Goal: Complete application form: Complete application form

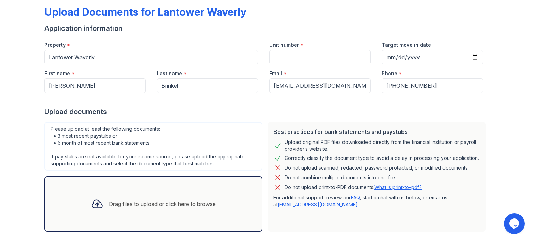
scroll to position [68, 0]
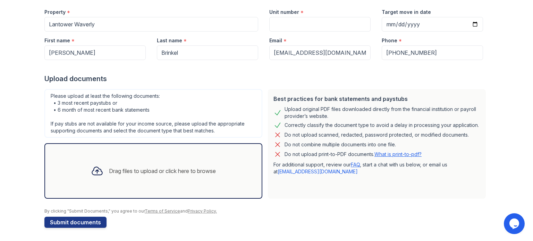
click at [97, 168] on icon at bounding box center [97, 171] width 12 height 12
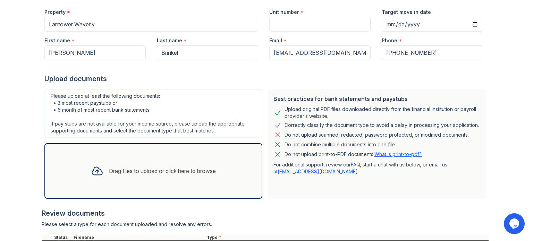
scroll to position [130, 0]
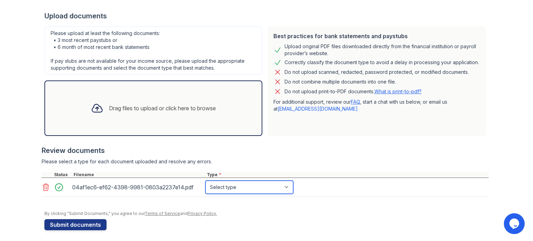
click at [252, 182] on select "Select type Paystub Bank Statement Offer Letter Tax Documents Benefit Award Let…" at bounding box center [249, 187] width 88 height 13
select select "paystub"
click at [205, 181] on select "Select type Paystub Bank Statement Offer Letter Tax Documents Benefit Award Let…" at bounding box center [249, 187] width 88 height 13
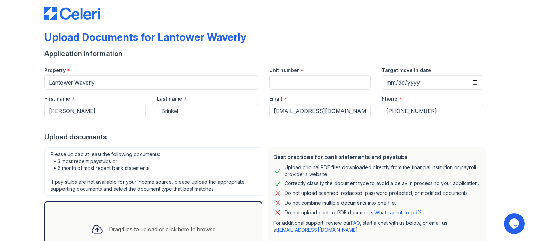
scroll to position [0, 0]
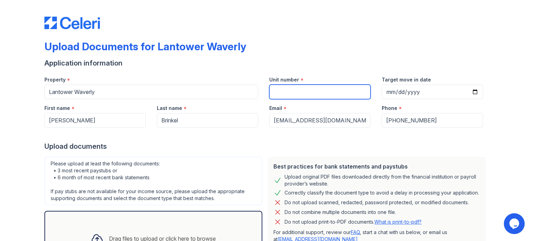
click at [350, 94] on input "Unit number" at bounding box center [319, 92] width 101 height 15
type input "10205"
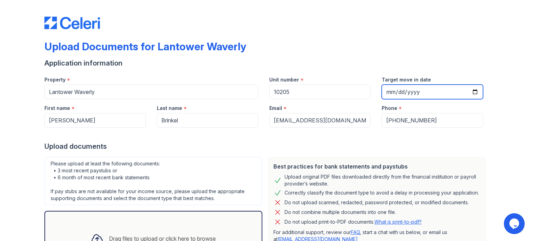
click at [472, 92] on input "Target move in date" at bounding box center [432, 92] width 101 height 15
type input "[DATE]"
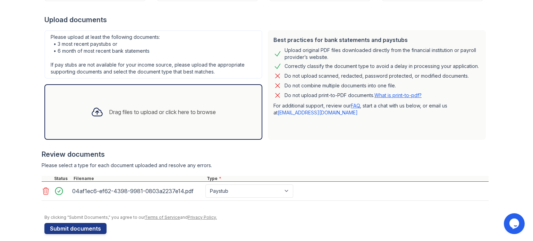
scroll to position [133, 0]
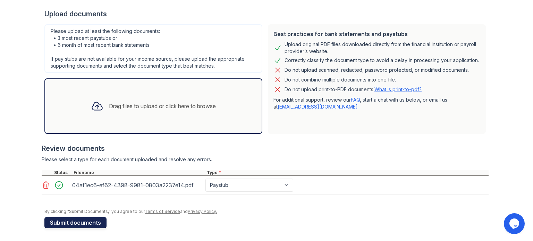
click at [71, 220] on button "Submit documents" at bounding box center [75, 222] width 62 height 11
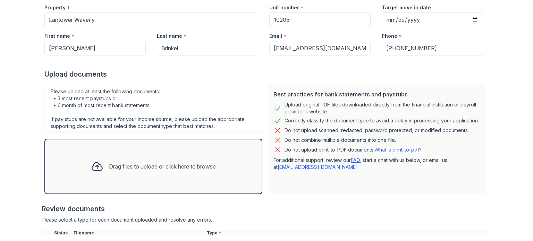
scroll to position [104, 0]
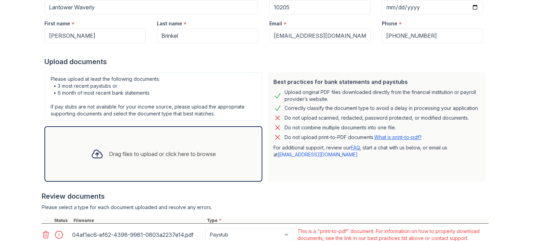
click at [402, 137] on link "What is print-to-pdf?" at bounding box center [397, 137] width 47 height 6
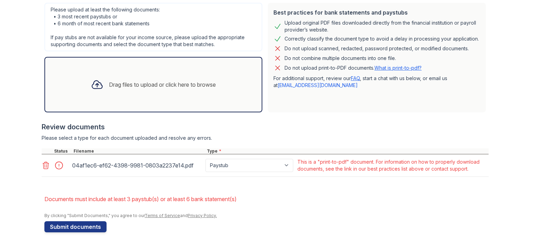
click at [44, 167] on icon at bounding box center [46, 165] width 8 height 8
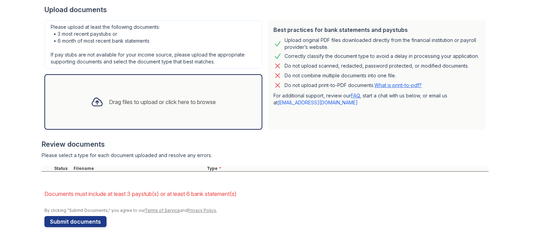
scroll to position [155, 0]
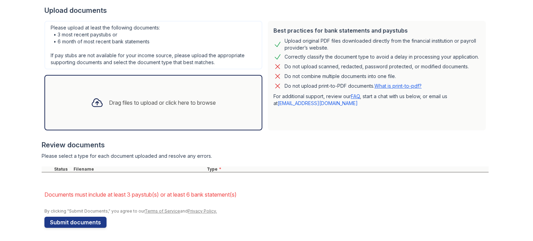
click at [95, 101] on icon at bounding box center [97, 103] width 10 height 8
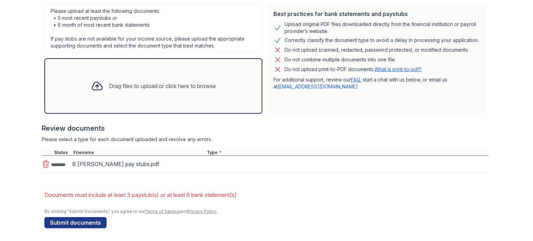
scroll to position [173, 0]
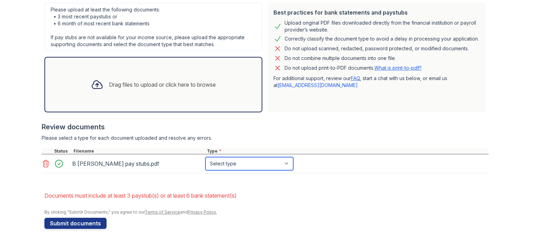
click at [231, 162] on select "Select type Paystub Bank Statement Offer Letter Tax Documents Benefit Award Let…" at bounding box center [249, 163] width 88 height 13
select select "paystub"
click at [205, 157] on select "Select type Paystub Bank Statement Offer Letter Tax Documents Benefit Award Let…" at bounding box center [249, 163] width 88 height 13
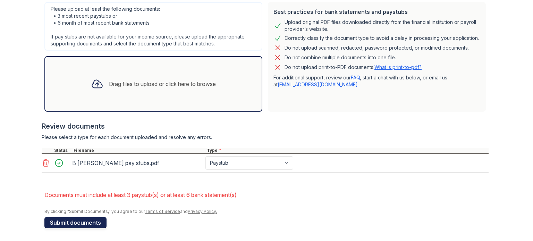
click at [80, 217] on button "Submit documents" at bounding box center [75, 222] width 62 height 11
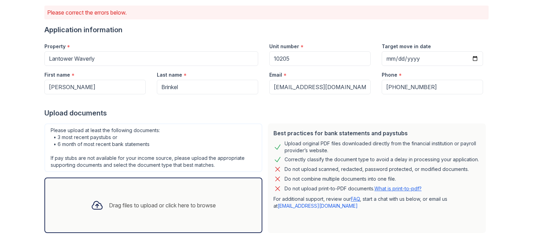
scroll to position [52, 0]
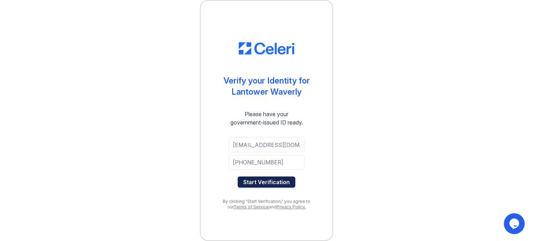
click at [275, 181] on button "Start Verification" at bounding box center [267, 182] width 58 height 11
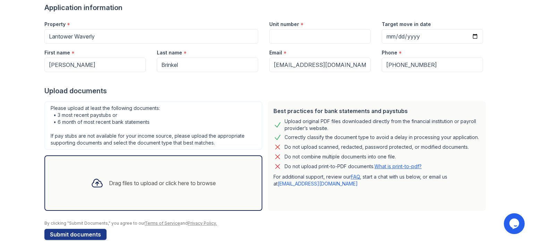
scroll to position [68, 0]
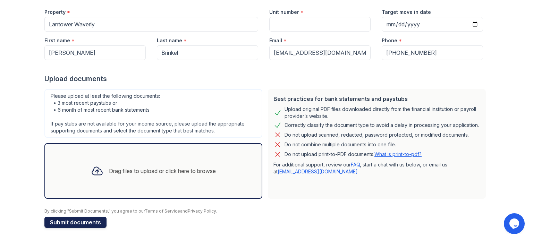
click at [58, 219] on button "Submit documents" at bounding box center [75, 222] width 62 height 11
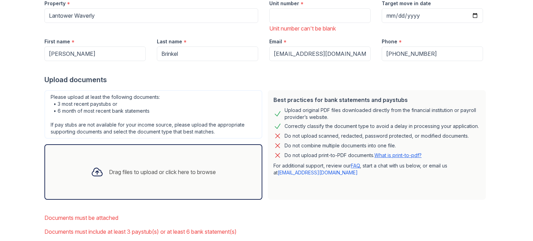
scroll to position [133, 0]
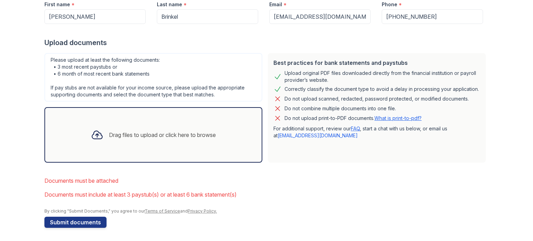
click at [98, 138] on icon at bounding box center [97, 135] width 12 height 12
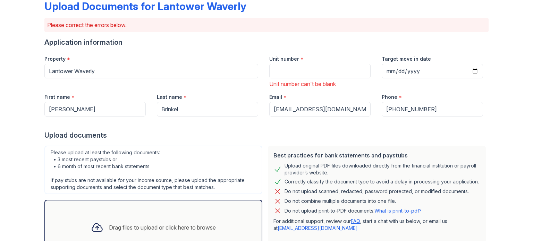
scroll to position [29, 0]
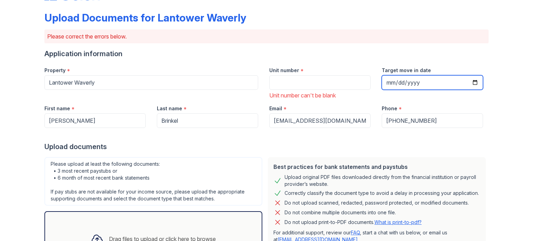
click at [396, 78] on input "Target move in date" at bounding box center [432, 82] width 101 height 15
click at [472, 81] on input "Target move in date" at bounding box center [432, 82] width 101 height 15
type input "[DATE]"
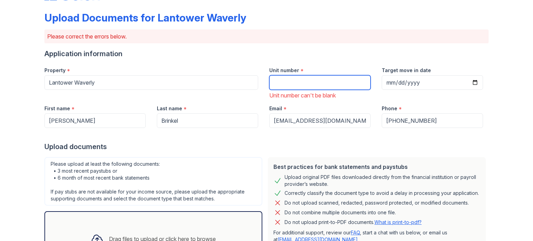
click at [345, 82] on input "Unit number" at bounding box center [319, 82] width 101 height 15
type input "10205"
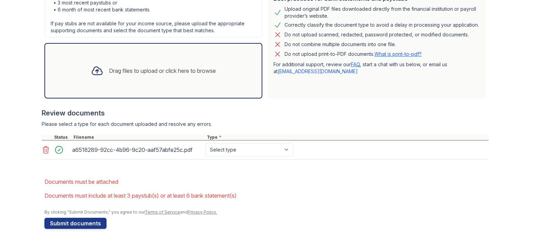
scroll to position [198, 0]
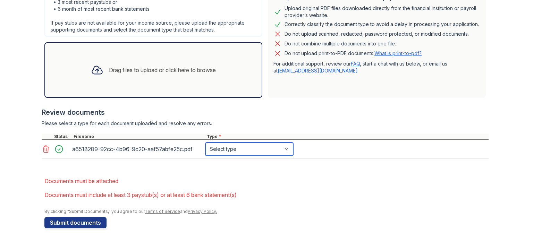
click at [235, 145] on select "Select type Paystub Bank Statement Offer Letter Tax Documents Benefit Award Let…" at bounding box center [249, 149] width 88 height 13
select select "paystub"
click at [205, 143] on select "Select type Paystub Bank Statement Offer Letter Tax Documents Benefit Award Let…" at bounding box center [249, 149] width 88 height 13
click at [228, 147] on select "Select type Paystub Bank Statement Offer Letter Tax Documents Benefit Award Let…" at bounding box center [249, 149] width 88 height 13
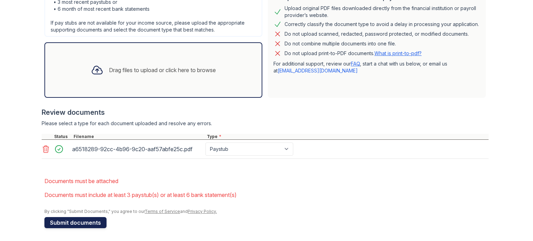
click at [64, 223] on button "Submit documents" at bounding box center [75, 222] width 62 height 11
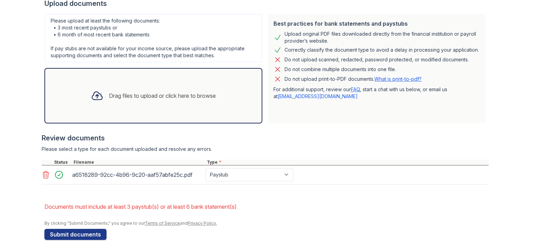
scroll to position [174, 0]
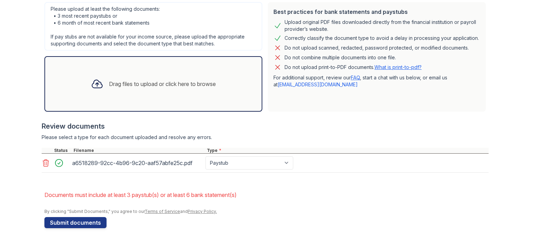
click at [44, 162] on icon at bounding box center [46, 163] width 6 height 7
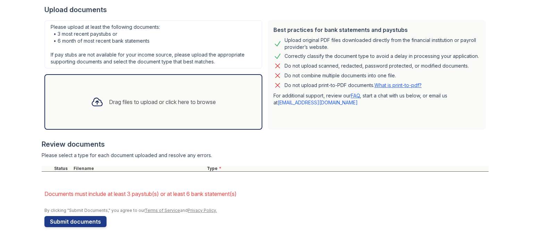
scroll to position [155, 0]
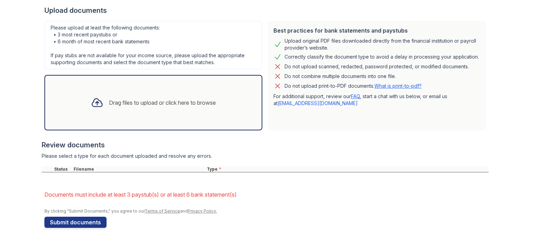
click at [93, 102] on icon at bounding box center [97, 102] width 12 height 12
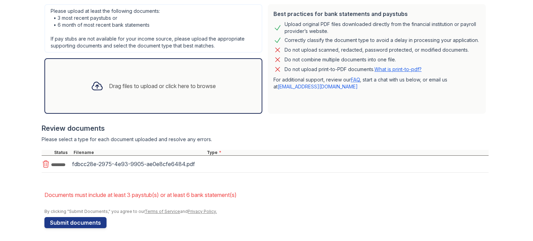
scroll to position [174, 0]
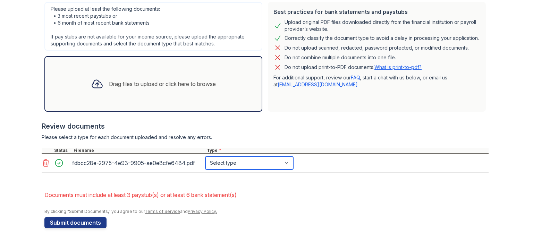
click at [226, 161] on select "Select type Paystub Bank Statement Offer Letter Tax Documents Benefit Award Let…" at bounding box center [249, 162] width 88 height 13
select select "paystub"
click at [205, 156] on select "Select type Paystub Bank Statement Offer Letter Tax Documents Benefit Award Let…" at bounding box center [249, 162] width 88 height 13
click at [91, 85] on icon at bounding box center [97, 84] width 12 height 12
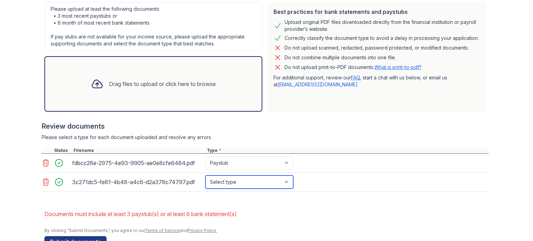
click at [236, 180] on select "Select type Paystub Bank Statement Offer Letter Tax Documents Benefit Award Let…" at bounding box center [249, 182] width 88 height 13
select select "paystub"
click at [205, 176] on select "Select type Paystub Bank Statement Offer Letter Tax Documents Benefit Award Let…" at bounding box center [249, 182] width 88 height 13
click at [88, 91] on div at bounding box center [97, 84] width 18 height 18
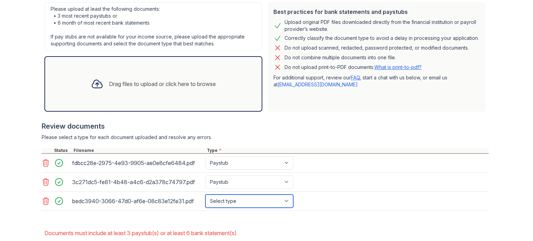
click at [231, 203] on select "Select type Paystub Bank Statement Offer Letter Tax Documents Benefit Award Let…" at bounding box center [249, 201] width 88 height 13
select select "paystub"
click at [205, 195] on select "Select type Paystub Bank Statement Offer Letter Tax Documents Benefit Award Let…" at bounding box center [249, 201] width 88 height 13
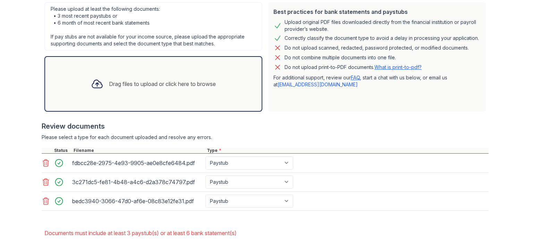
click at [100, 93] on div "Drag files to upload or click here to browse" at bounding box center [153, 84] width 136 height 24
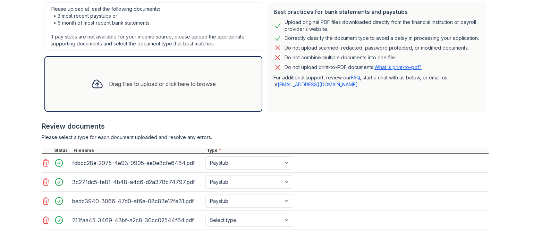
scroll to position [209, 0]
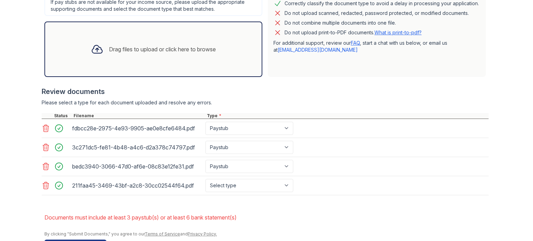
click at [226, 176] on div "211faa45-3469-43bf-a2c8-30cc02544f64.pdf Select type Paystub Bank Statement Off…" at bounding box center [265, 185] width 447 height 19
click at [226, 181] on select "Select type Paystub Bank Statement Offer Letter Tax Documents Benefit Award Let…" at bounding box center [249, 185] width 88 height 13
select select "paystub"
click at [205, 179] on select "Select type Paystub Bank Statement Offer Letter Tax Documents Benefit Award Let…" at bounding box center [249, 185] width 88 height 13
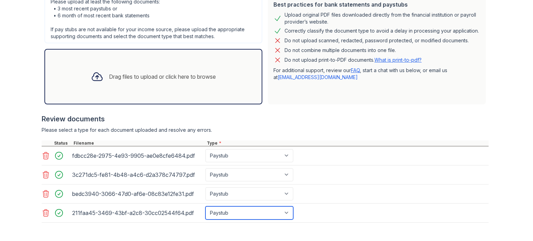
scroll to position [231, 0]
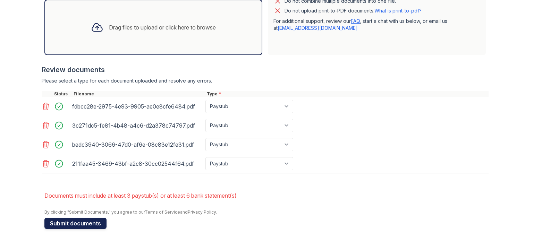
click at [86, 222] on button "Submit documents" at bounding box center [75, 223] width 62 height 11
